Goal: Find specific page/section: Find specific page/section

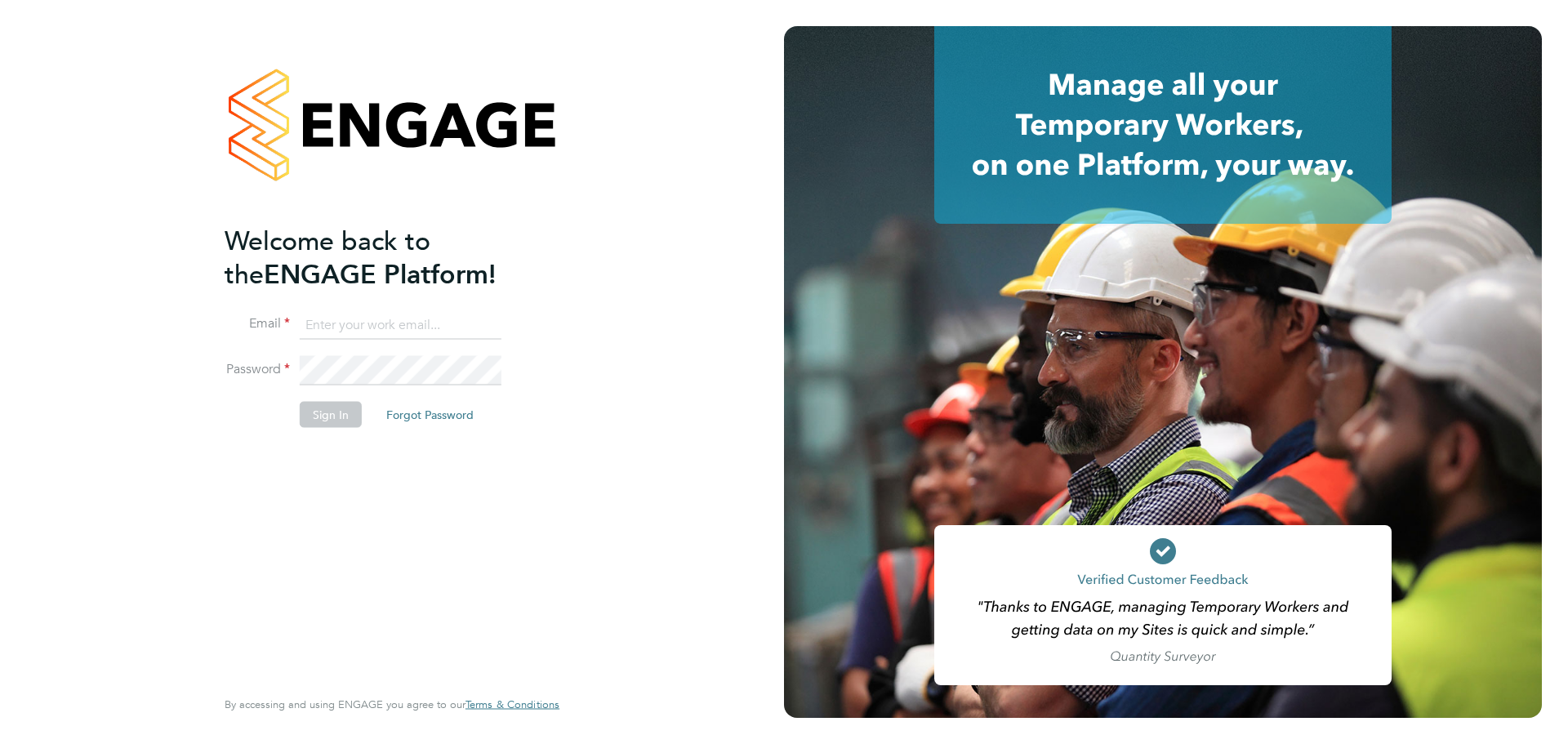
type input "[PERSON_NAME][EMAIL_ADDRESS][DOMAIN_NAME]"
click at [319, 412] on button "Sign In" at bounding box center [330, 414] width 62 height 26
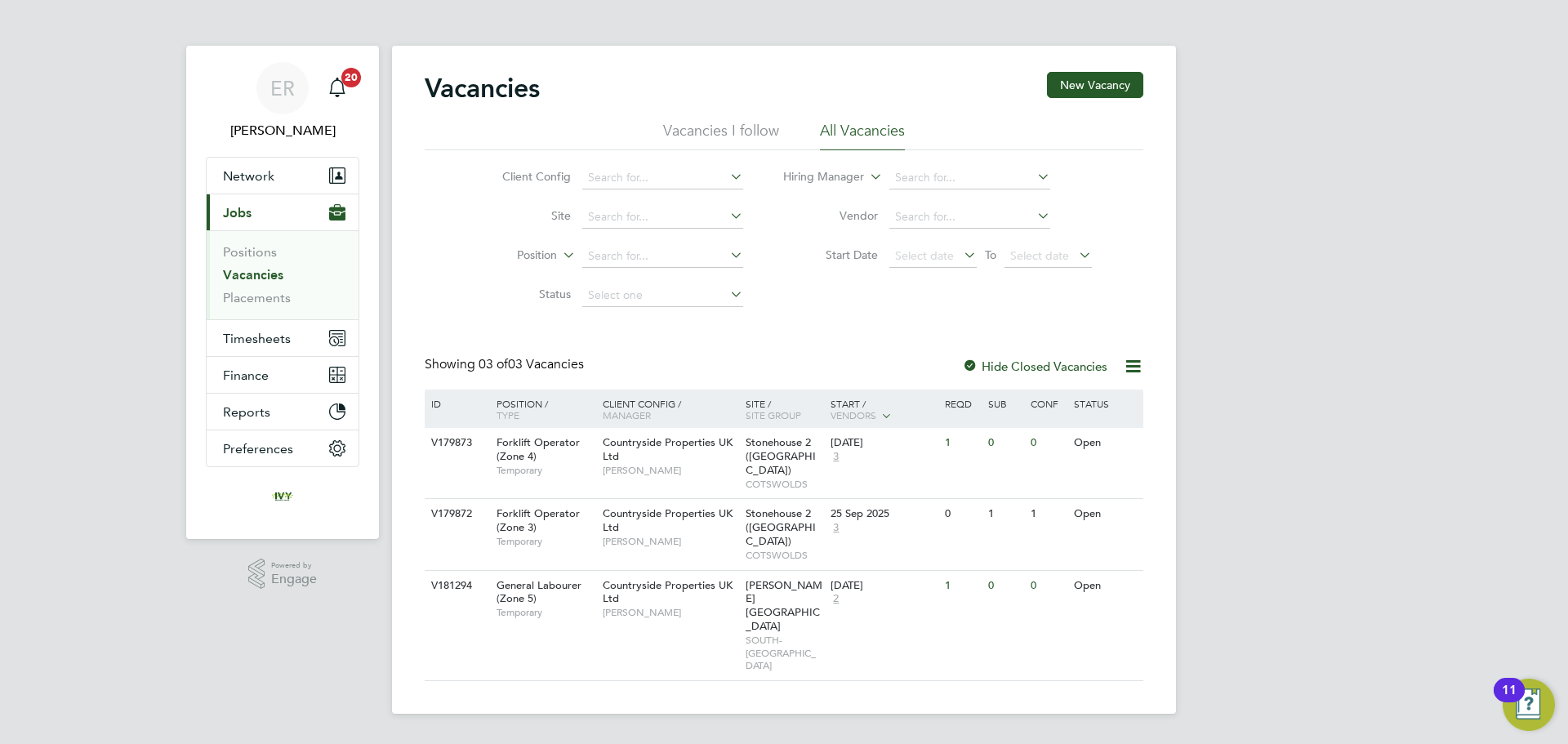
click at [974, 367] on div at bounding box center [971, 368] width 17 height 17
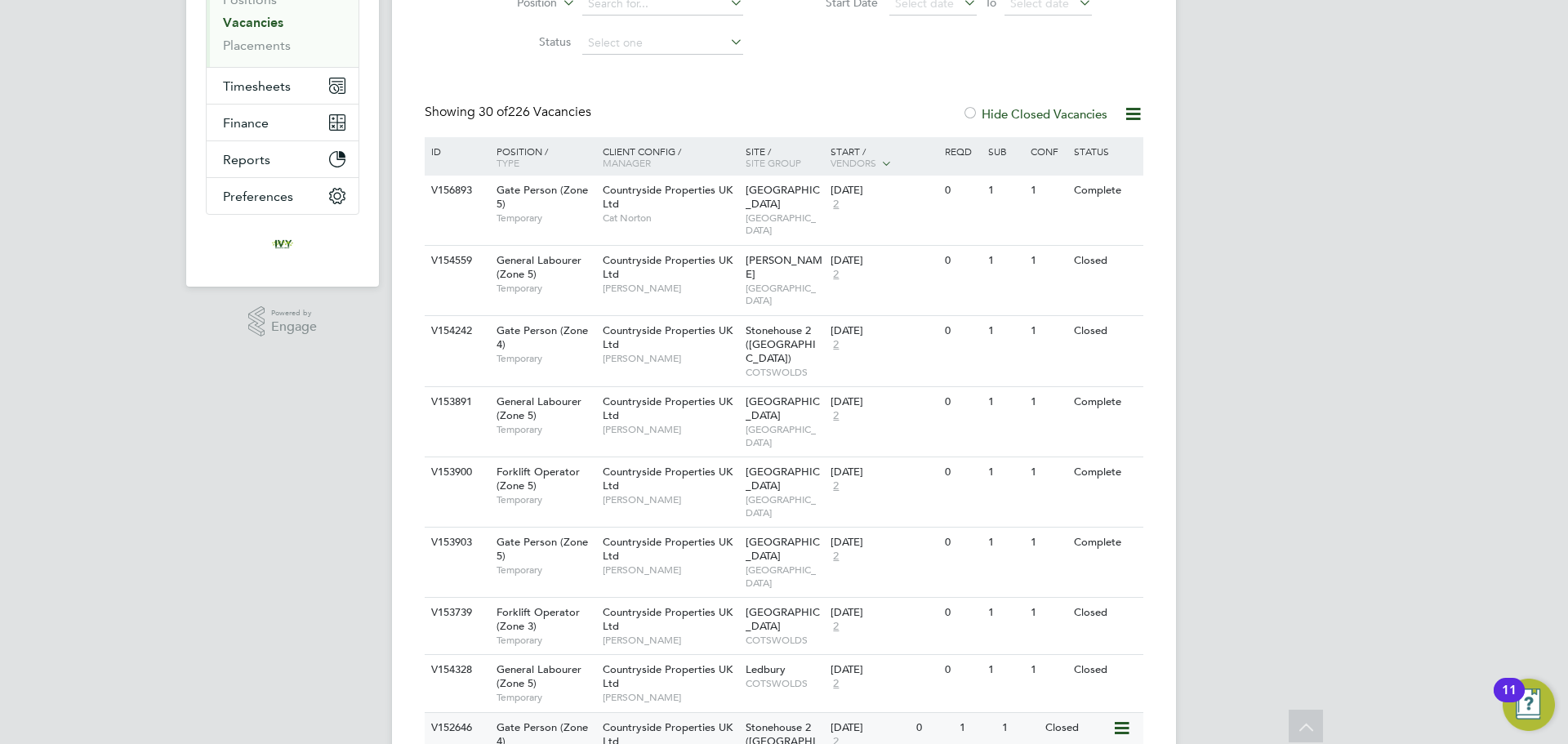
scroll to position [37, 0]
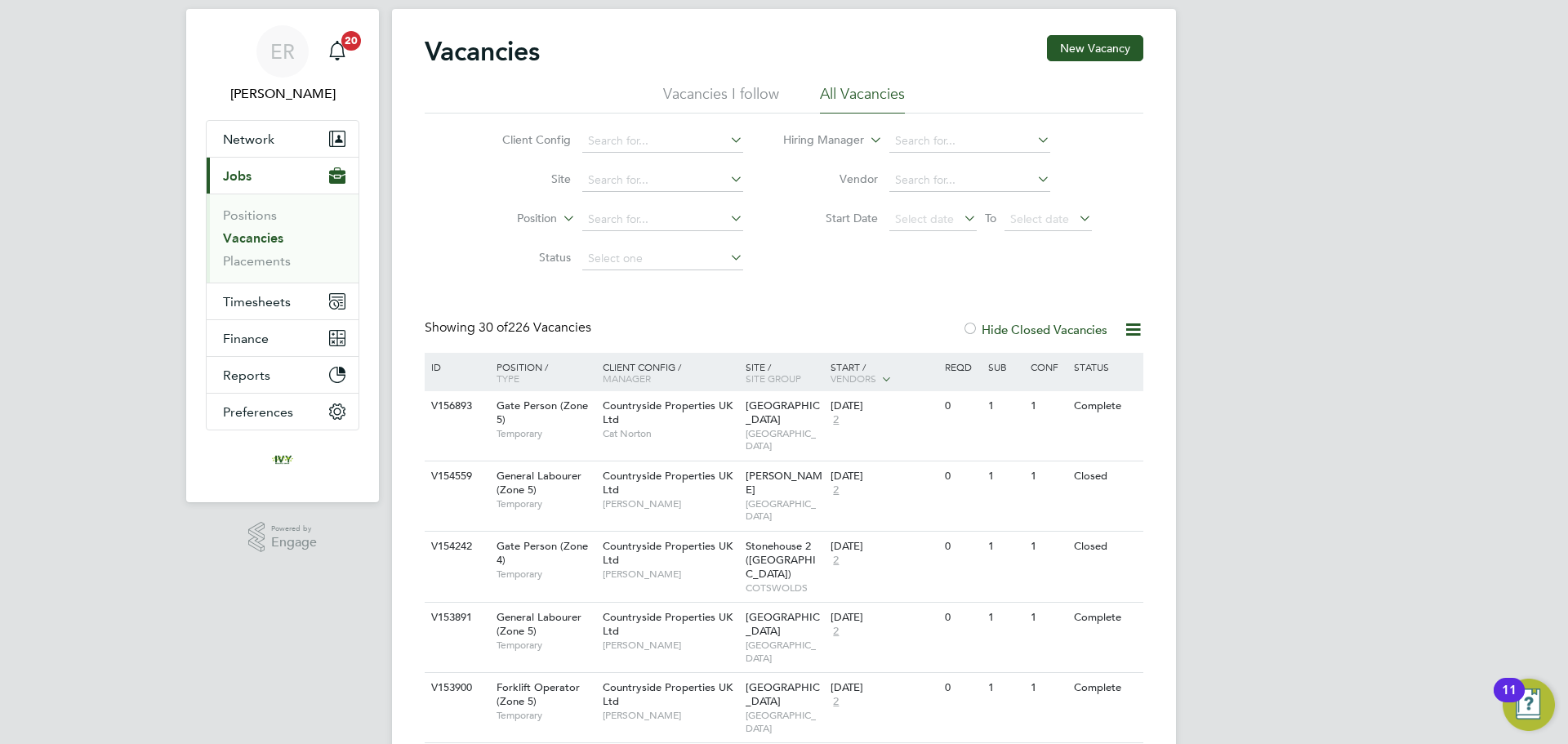
click at [974, 326] on div at bounding box center [971, 331] width 17 height 17
